Goal: Information Seeking & Learning: Learn about a topic

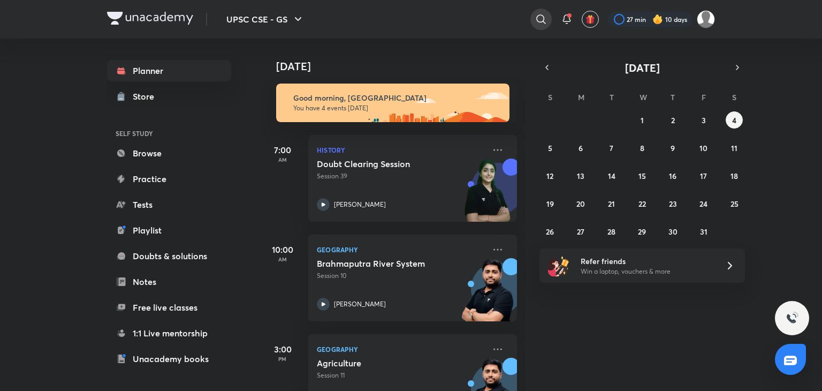
click at [542, 24] on icon at bounding box center [541, 19] width 13 height 13
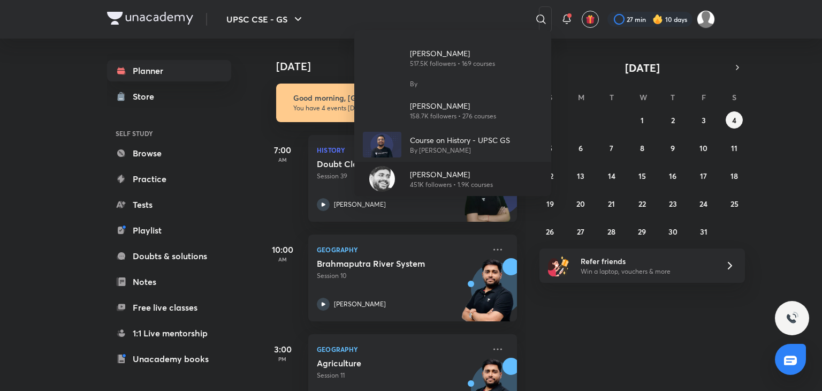
click at [431, 170] on p "[PERSON_NAME]" at bounding box center [451, 174] width 83 height 11
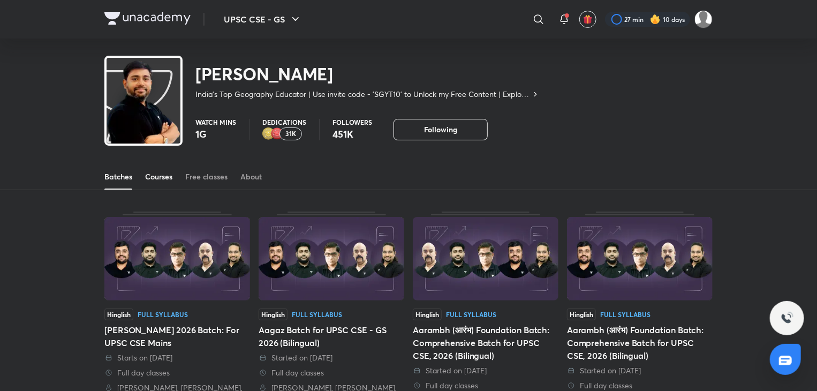
click at [159, 181] on div "Courses" at bounding box center [158, 176] width 27 height 11
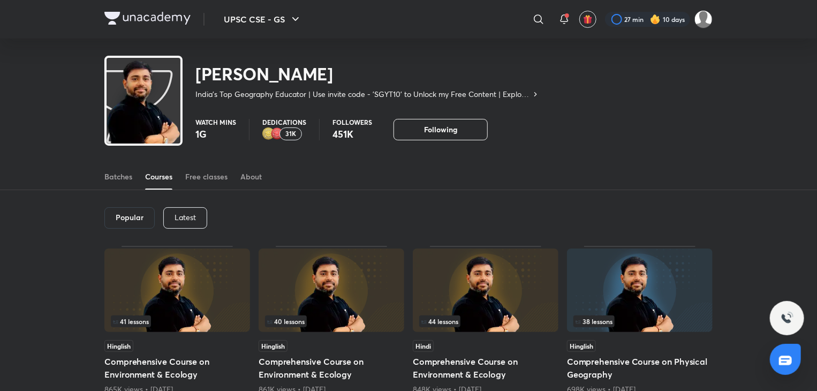
click at [183, 210] on div "Latest" at bounding box center [185, 217] width 44 height 21
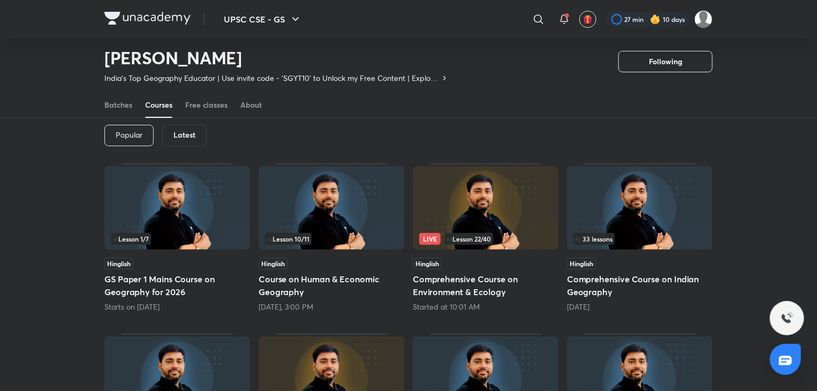
scroll to position [52, 0]
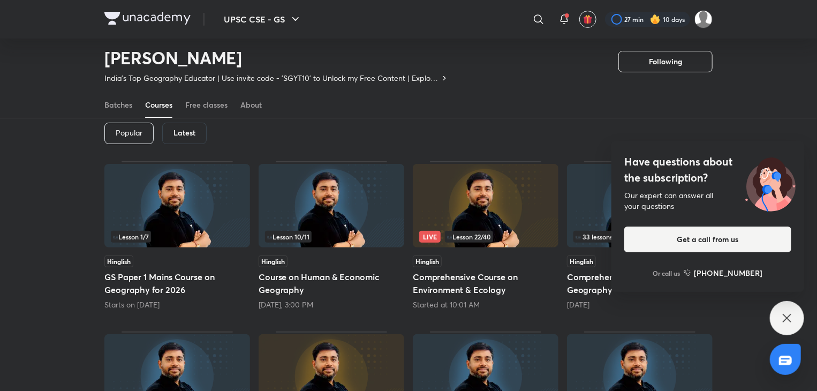
click at [789, 325] on div "Have questions about the subscription? Our expert can answer all your questions…" at bounding box center [787, 318] width 34 height 34
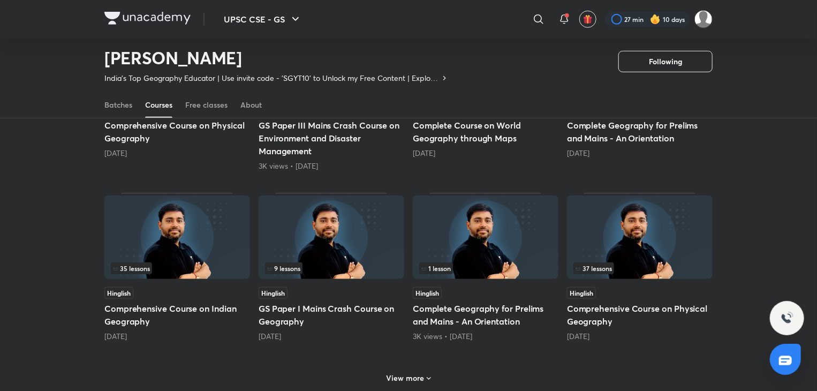
scroll to position [54, 0]
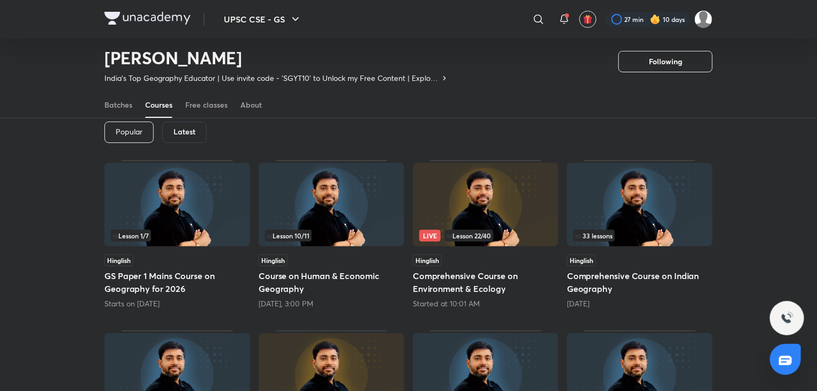
click at [622, 215] on img at bounding box center [640, 204] width 146 height 83
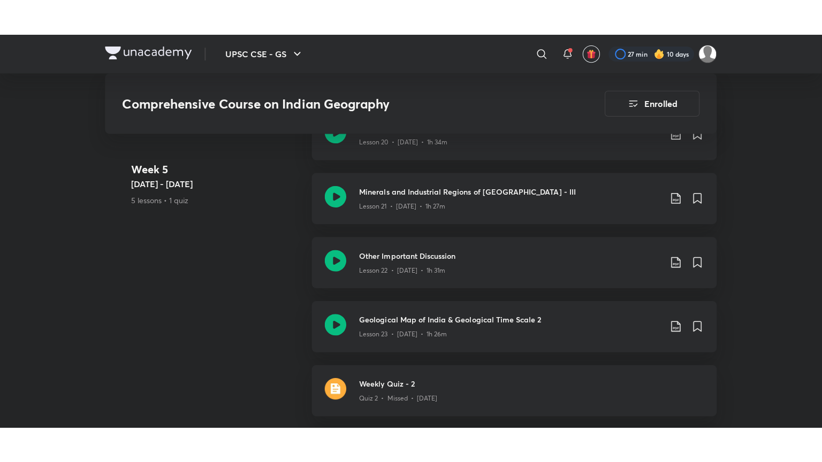
scroll to position [2206, 0]
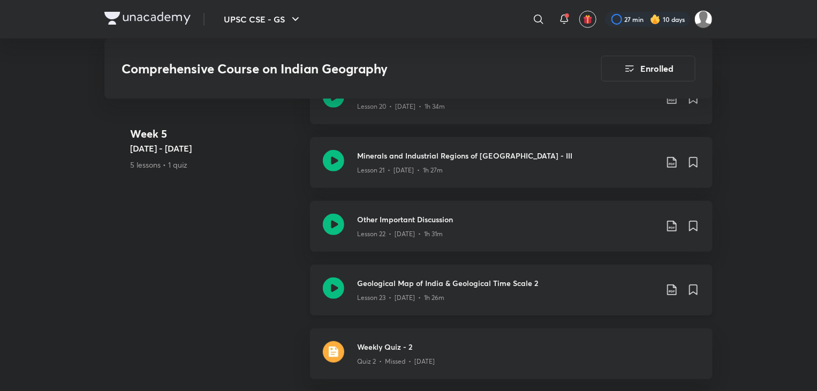
click at [344, 269] on div "Geological Map of India & Geological Time Scale 2 Lesson 23 • [DATE] • 1h 26m" at bounding box center [511, 289] width 402 height 51
